Goal: Task Accomplishment & Management: Use online tool/utility

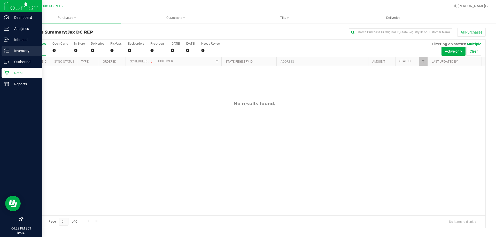
click at [12, 48] on p "Inventory" at bounding box center [24, 51] width 31 height 6
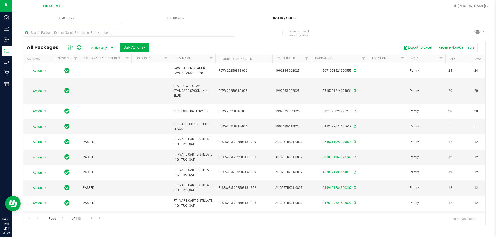
click at [280, 16] on span "Inventory Counts" at bounding box center [284, 18] width 38 height 5
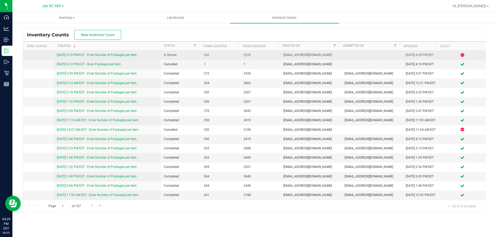
click at [95, 56] on link "[DATE] 4:10 PM EDT - Enter Number of Packages per Item" at bounding box center [97, 55] width 80 height 4
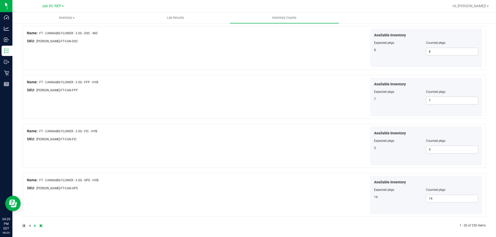
scroll to position [846, 0]
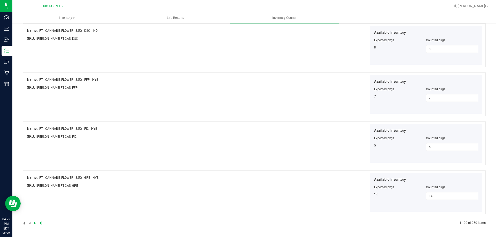
click at [34, 223] on icon at bounding box center [35, 223] width 2 height 3
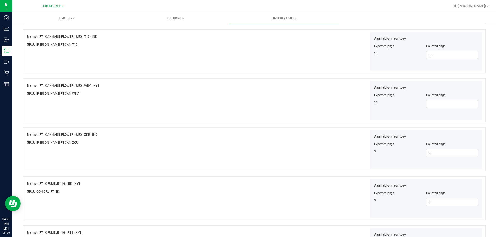
scroll to position [568, 0]
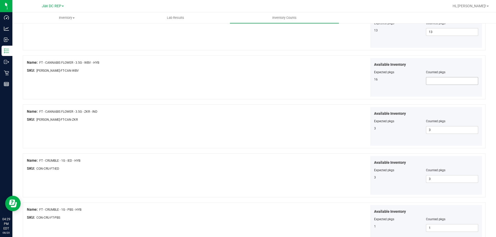
click at [438, 84] on span at bounding box center [452, 81] width 52 height 8
type input "16"
click at [284, 79] on div "Available Inventory Expected pkgs Counted pkgs 16 16 16" at bounding box center [369, 77] width 228 height 39
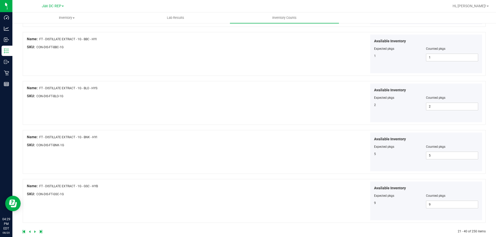
scroll to position [846, 0]
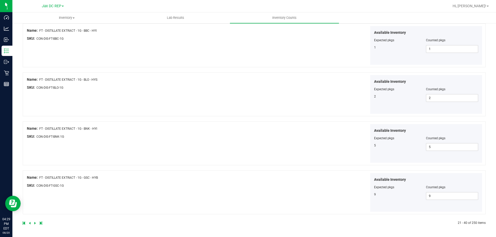
click at [36, 223] on link at bounding box center [35, 224] width 2 height 4
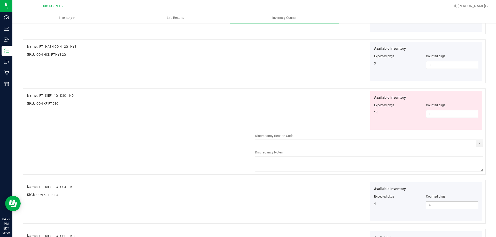
scroll to position [439, 0]
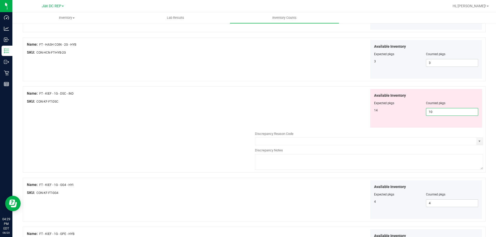
click at [436, 113] on span "10 10" at bounding box center [452, 112] width 52 height 8
type input "1"
type input "14"
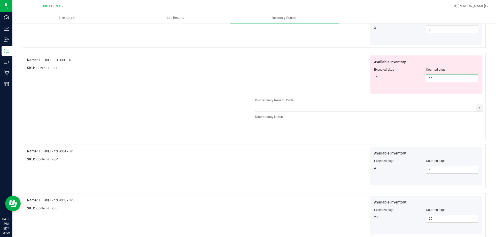
scroll to position [517, 0]
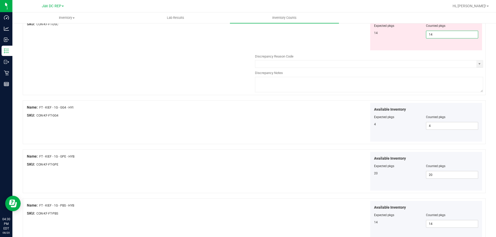
type input "14"
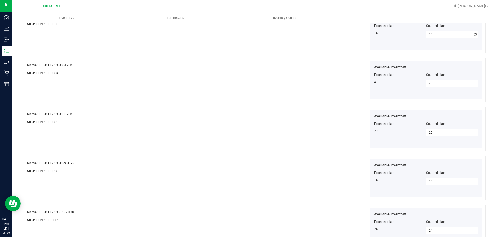
click at [215, 57] on div "Name: FT - KIEF - 1G - DSC - IND SKU: CON-KF-FT-DSC Available Inventory Expecte…" at bounding box center [254, 33] width 463 height 49
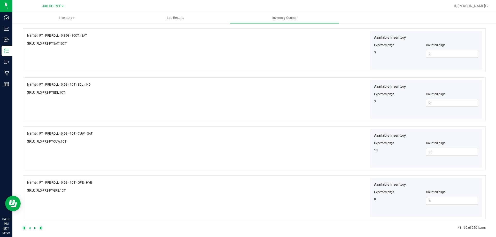
scroll to position [846, 0]
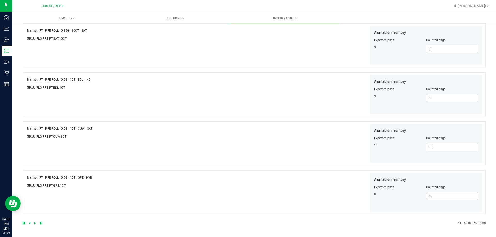
click at [36, 224] on link at bounding box center [35, 224] width 2 height 4
click at [35, 224] on icon at bounding box center [35, 223] width 2 height 3
click at [36, 222] on link at bounding box center [35, 224] width 2 height 4
click at [35, 225] on icon at bounding box center [35, 223] width 2 height 3
click at [34, 224] on icon at bounding box center [35, 223] width 2 height 3
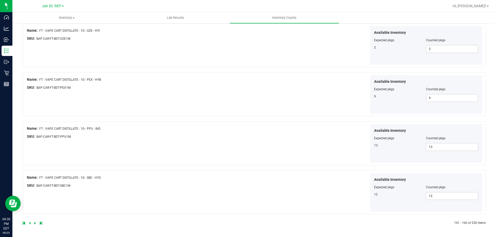
click at [35, 223] on icon at bounding box center [35, 223] width 2 height 3
click at [35, 222] on icon at bounding box center [35, 223] width 2 height 3
click at [432, 196] on span at bounding box center [452, 196] width 52 height 8
type input "1"
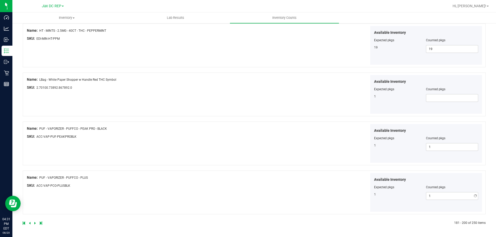
click at [270, 200] on div "Available Inventory Expected pkgs Counted pkgs 1 1 1" at bounding box center [369, 192] width 228 height 39
click at [34, 223] on icon at bounding box center [35, 223] width 2 height 3
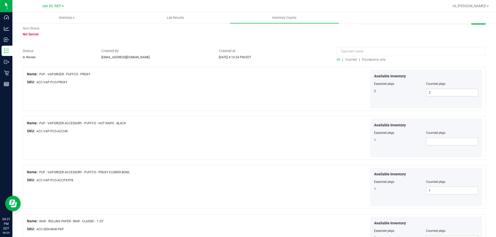
scroll to position [26, 0]
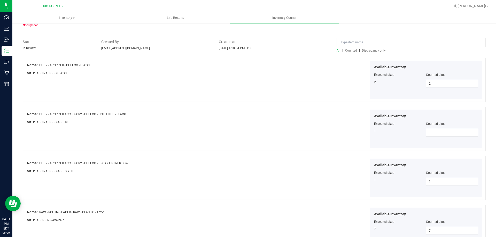
click at [446, 132] on span at bounding box center [452, 133] width 52 height 8
type input "1"
click at [336, 145] on div "Available Inventory Expected pkgs Counted pkgs 1 1 1" at bounding box center [369, 129] width 228 height 39
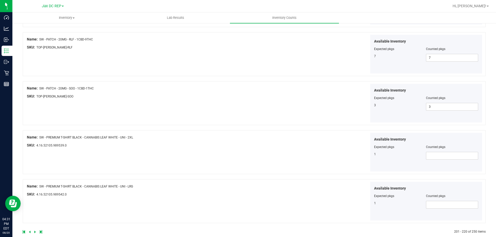
scroll to position [846, 0]
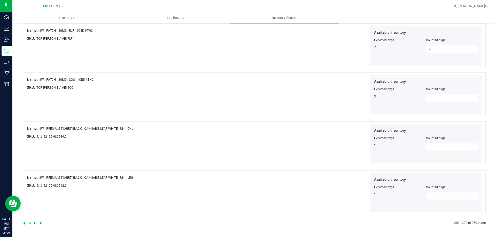
click at [35, 224] on icon at bounding box center [35, 223] width 2 height 3
click at [36, 224] on link at bounding box center [35, 224] width 2 height 4
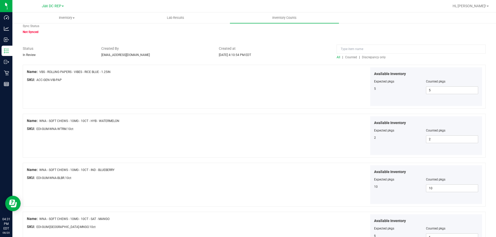
scroll to position [0, 0]
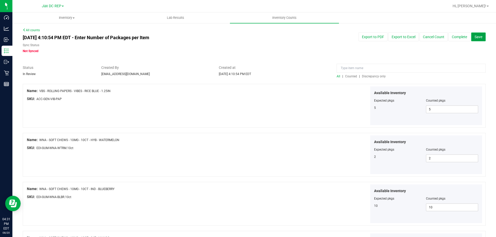
click at [475, 37] on span "Save" at bounding box center [479, 37] width 8 height 4
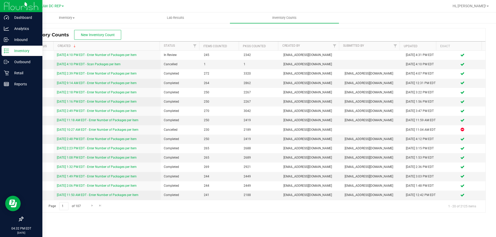
click at [9, 49] on icon at bounding box center [6, 50] width 5 height 5
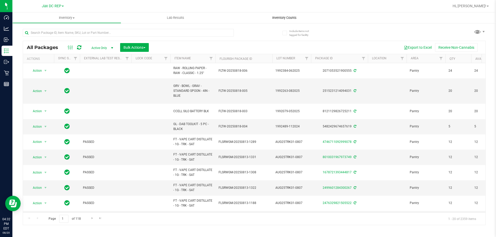
click at [275, 18] on span "Inventory Counts" at bounding box center [284, 18] width 38 height 5
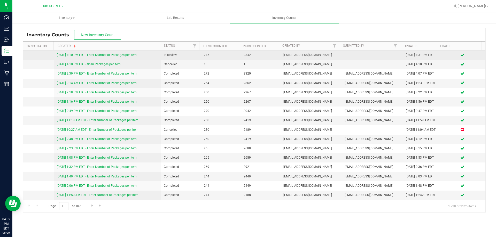
click at [119, 55] on link "[DATE] 4:10 PM EDT - Enter Number of Packages per Item" at bounding box center [97, 55] width 80 height 4
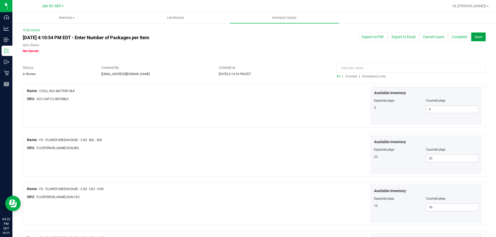
click at [475, 36] on span "Save" at bounding box center [479, 37] width 8 height 4
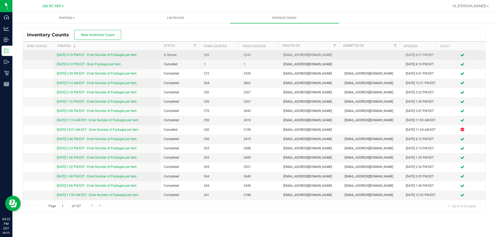
click at [91, 55] on link "[DATE] 4:10 PM EDT - Enter Number of Packages per Item" at bounding box center [97, 55] width 80 height 4
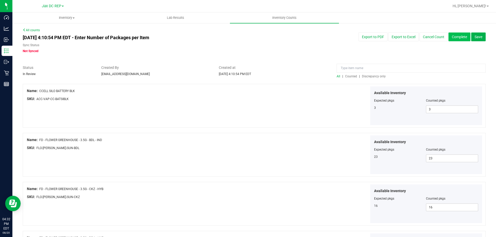
click at [449, 35] on button "Complete" at bounding box center [459, 37] width 22 height 9
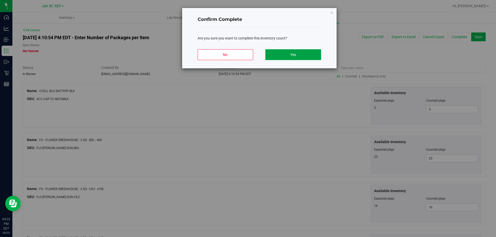
click at [273, 54] on button "Yes" at bounding box center [293, 54] width 56 height 11
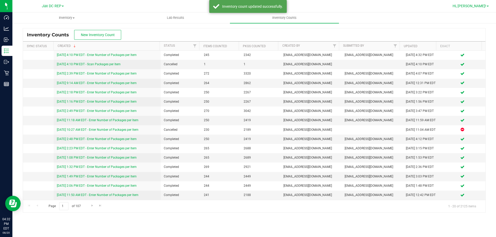
click at [479, 8] on link "Hi, [PERSON_NAME]!" at bounding box center [471, 5] width 40 height 5
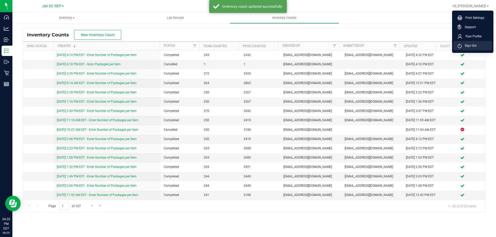
click at [472, 46] on span "Sign Out" at bounding box center [469, 45] width 15 height 5
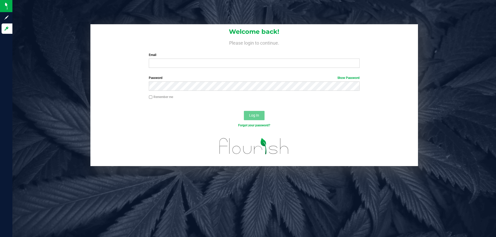
click at [235, 186] on div "Welcome back! Please login to continue. Email Required Please format your email…" at bounding box center [254, 118] width 484 height 237
